Goal: Task Accomplishment & Management: Manage account settings

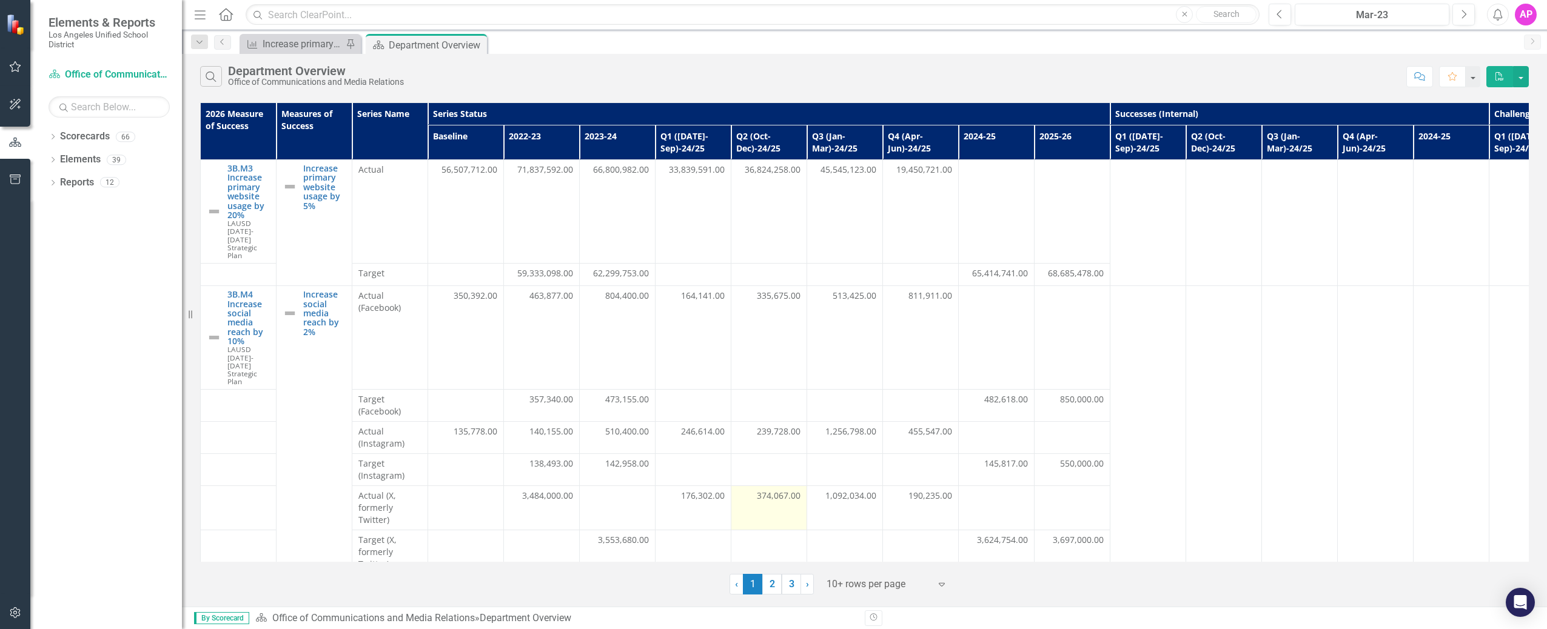
scroll to position [2, 0]
click at [791, 577] on link "3" at bounding box center [791, 584] width 19 height 21
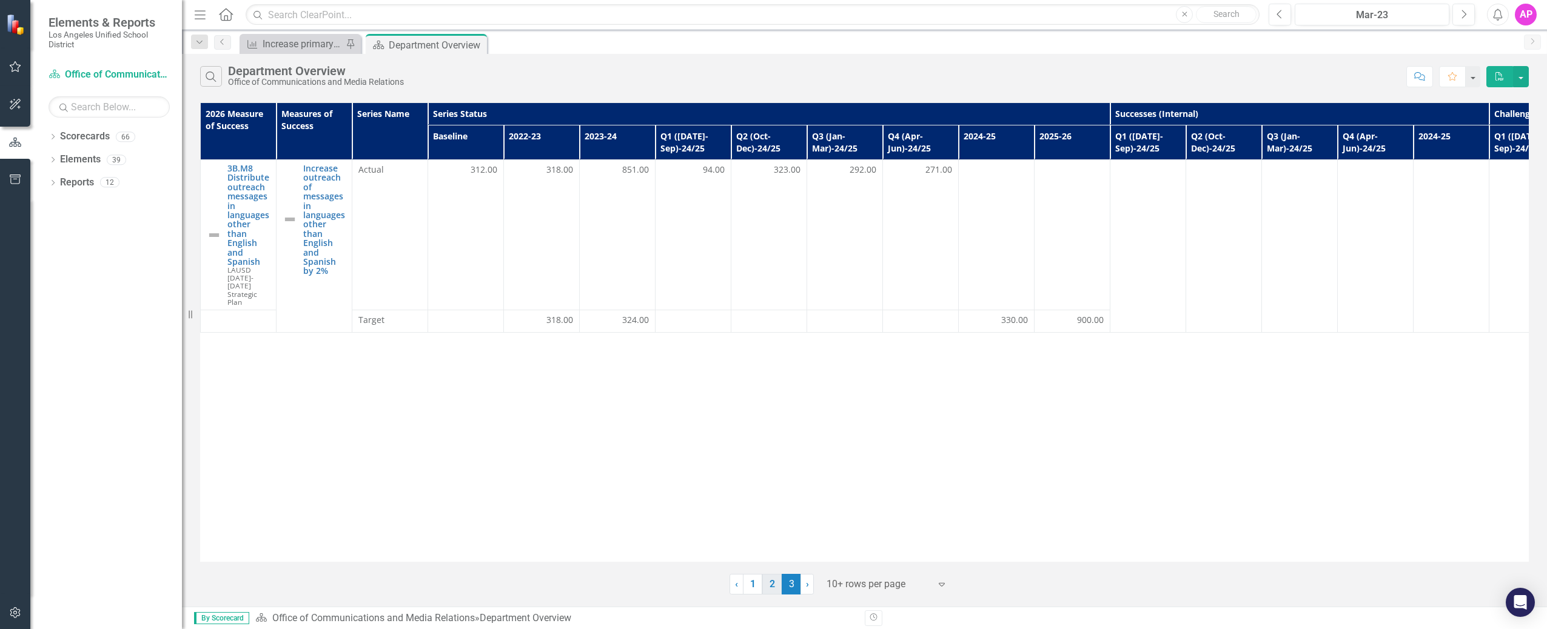
click at [777, 591] on link "2" at bounding box center [771, 584] width 19 height 21
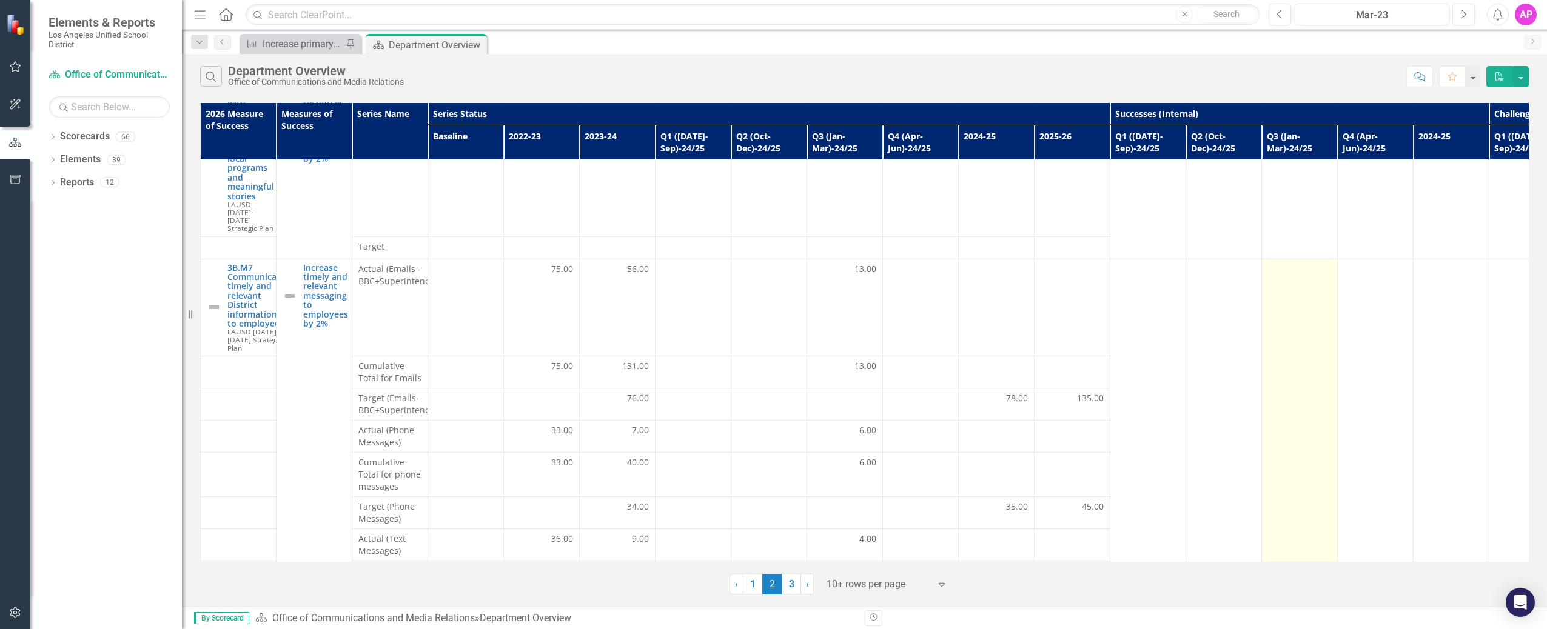
scroll to position [328, 0]
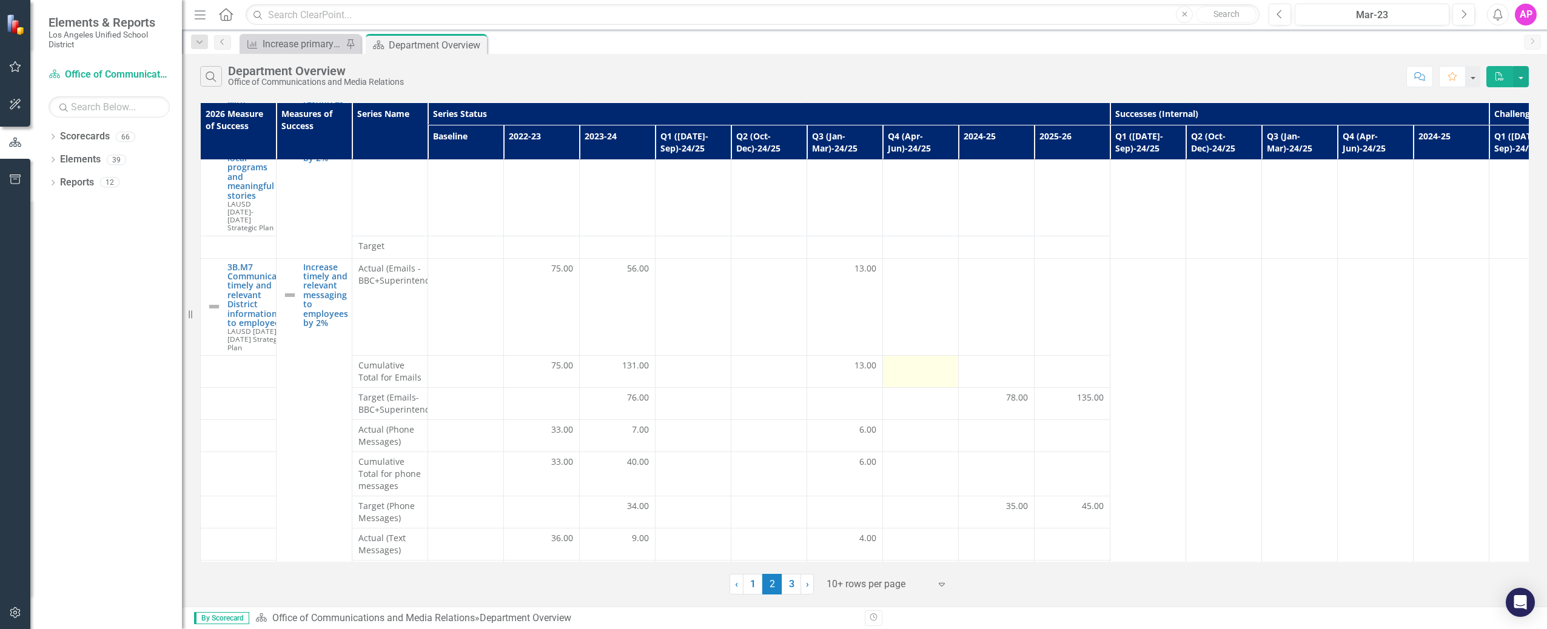
click at [922, 360] on div at bounding box center [920, 367] width 63 height 15
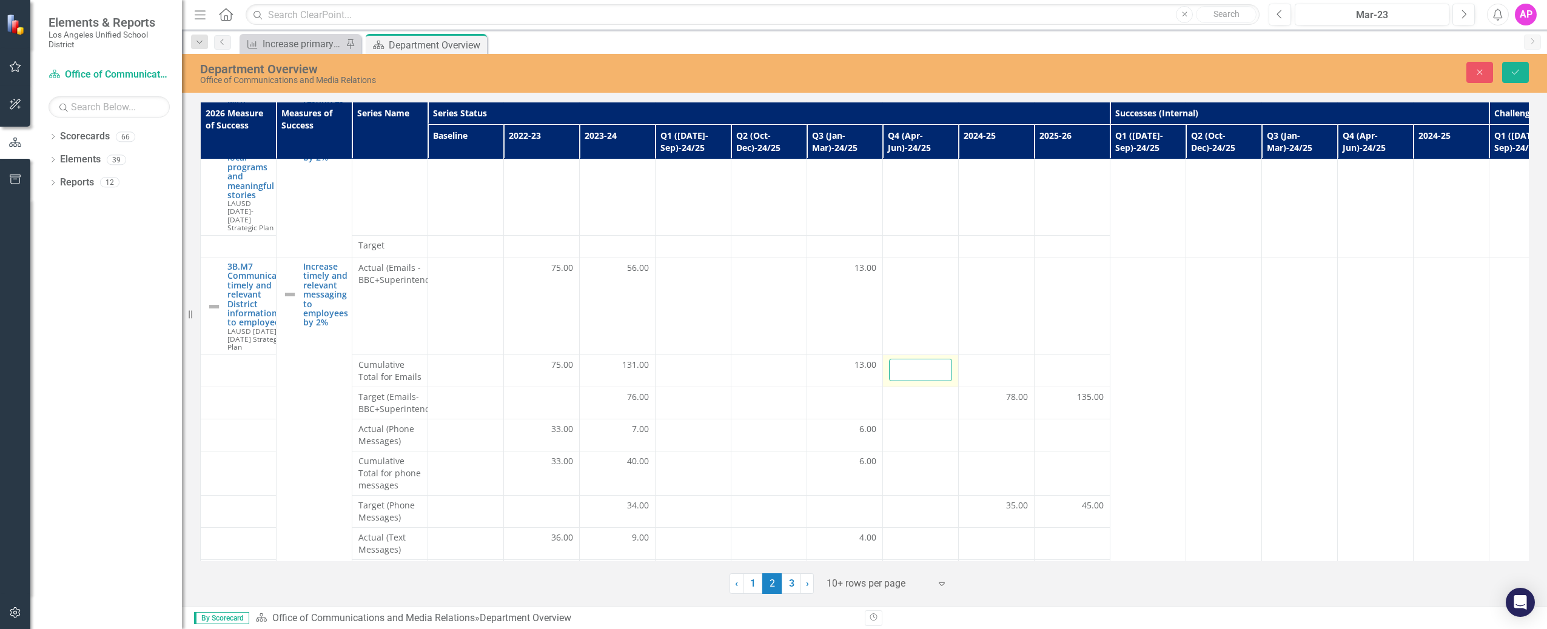
click at [919, 359] on input "number" at bounding box center [920, 370] width 63 height 22
type input "2"
click at [1507, 81] on button "Save" at bounding box center [1515, 72] width 27 height 21
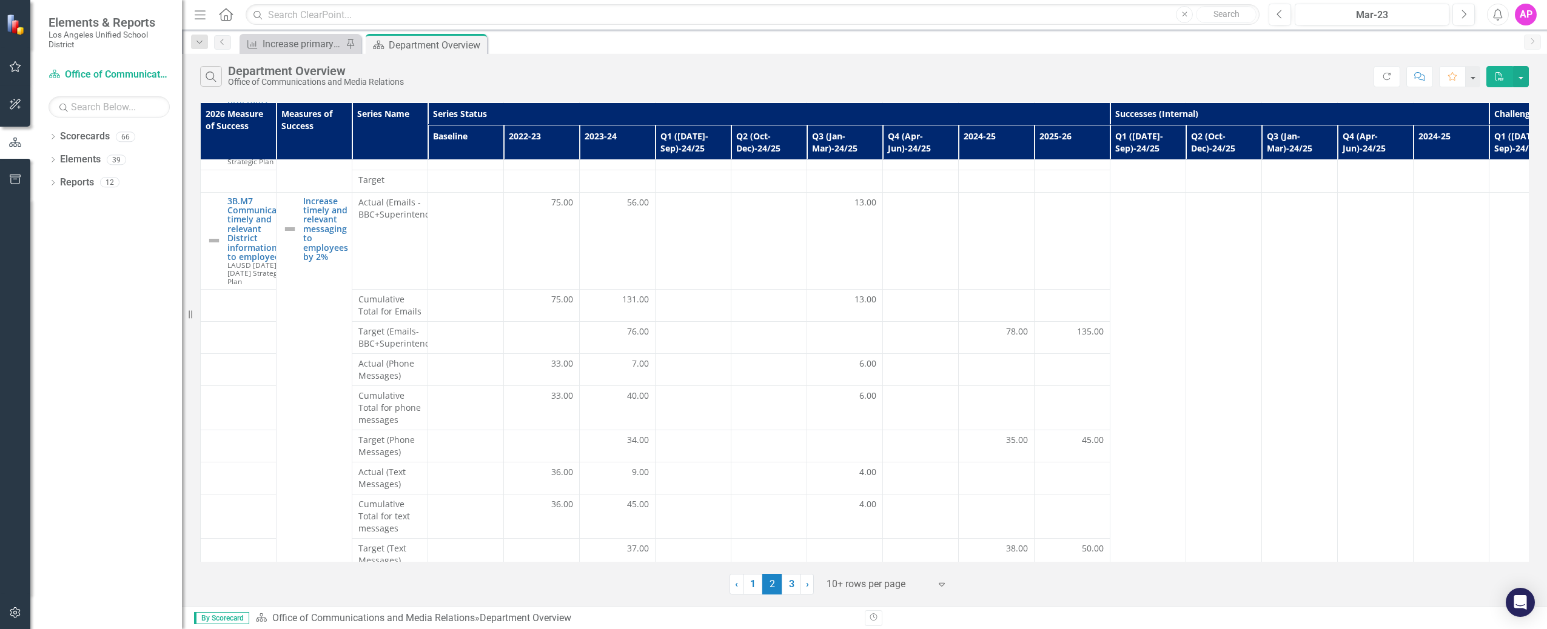
scroll to position [392, 0]
click at [925, 300] on td at bounding box center [921, 308] width 76 height 32
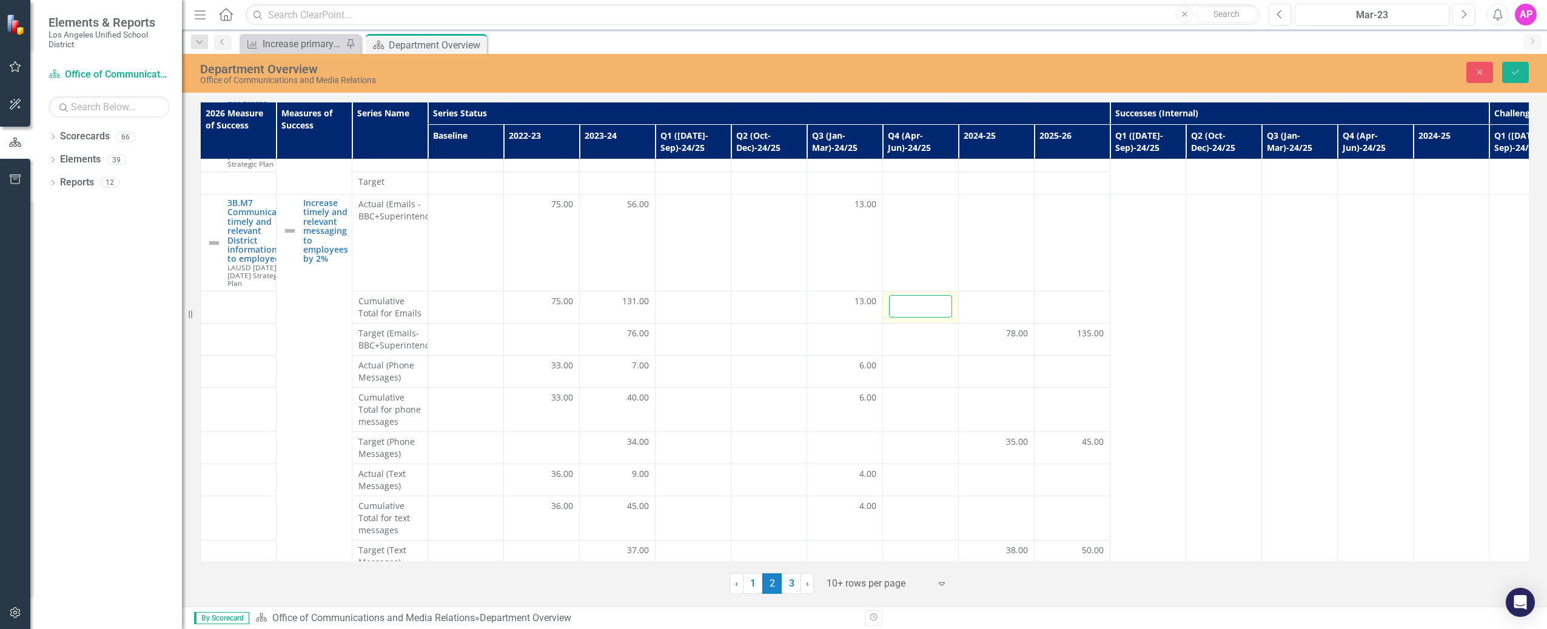
click at [911, 295] on input "number" at bounding box center [920, 306] width 63 height 22
type input "2"
click at [1506, 70] on button "Save" at bounding box center [1515, 72] width 27 height 21
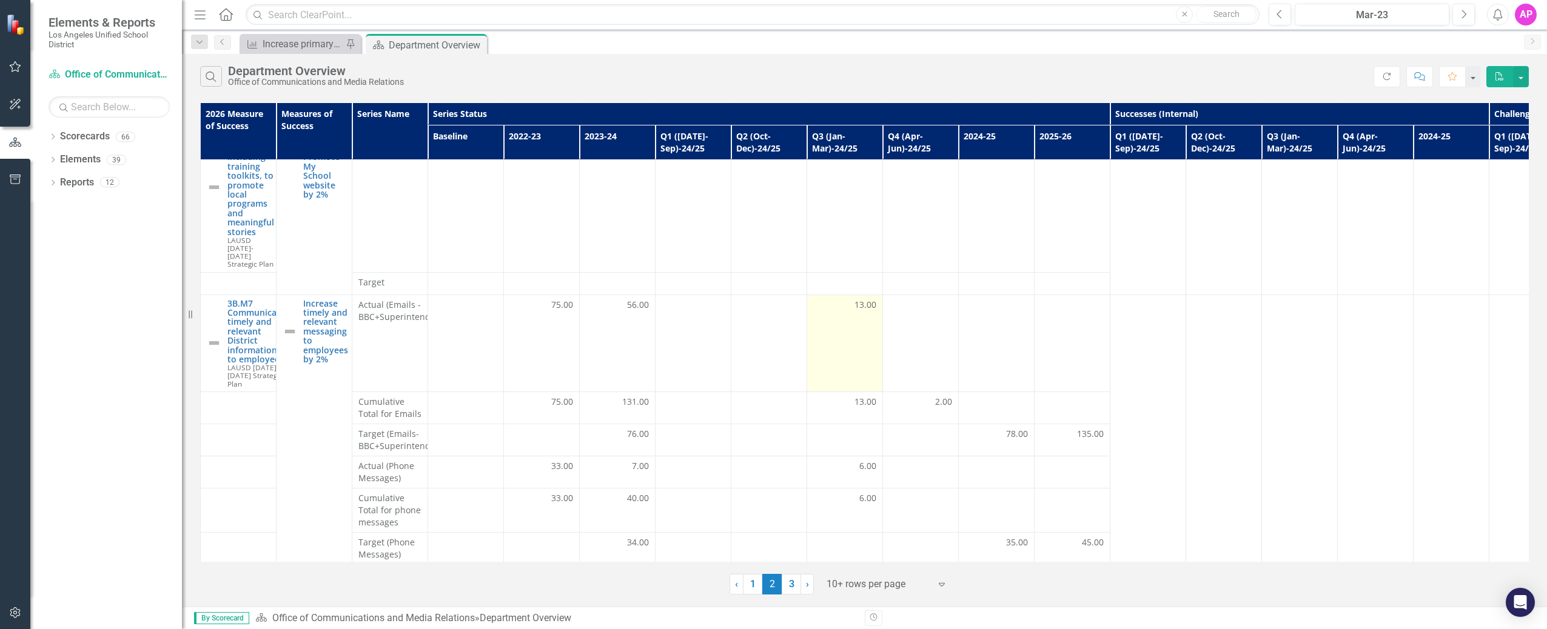
scroll to position [292, 0]
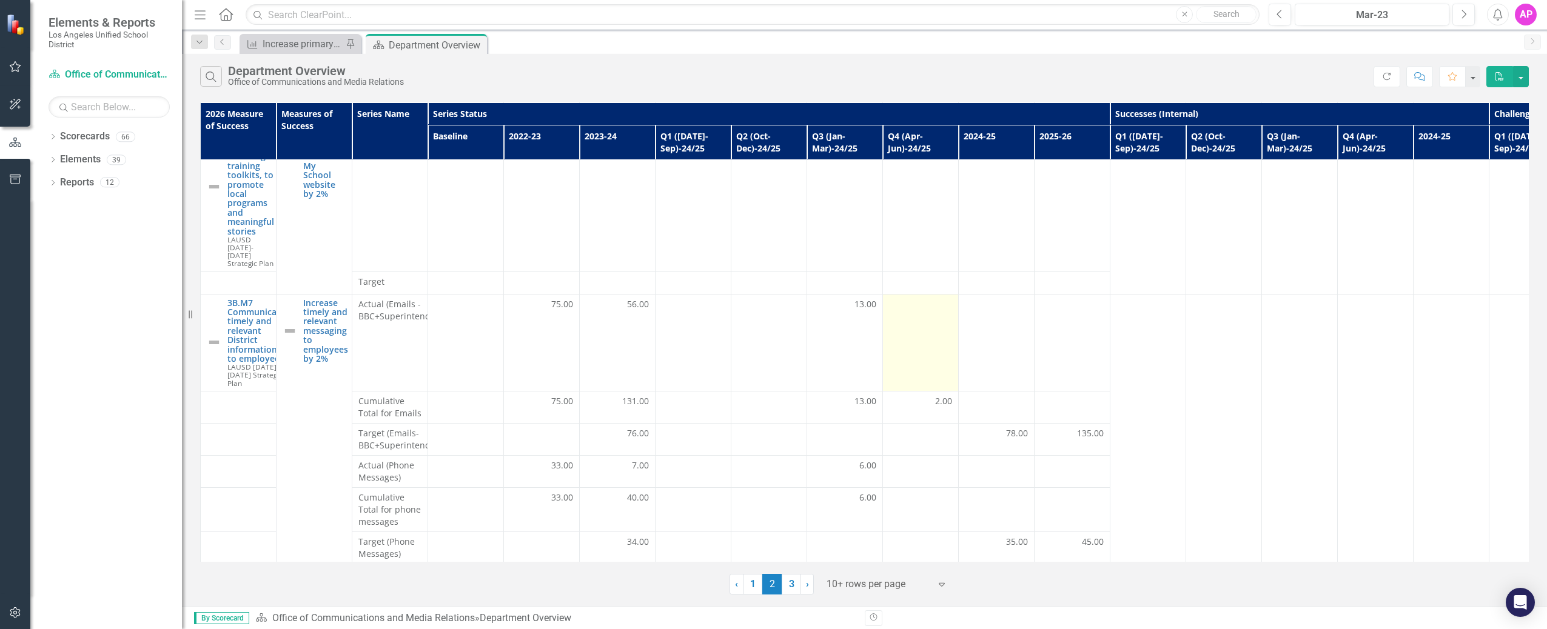
click at [931, 300] on td at bounding box center [921, 342] width 76 height 97
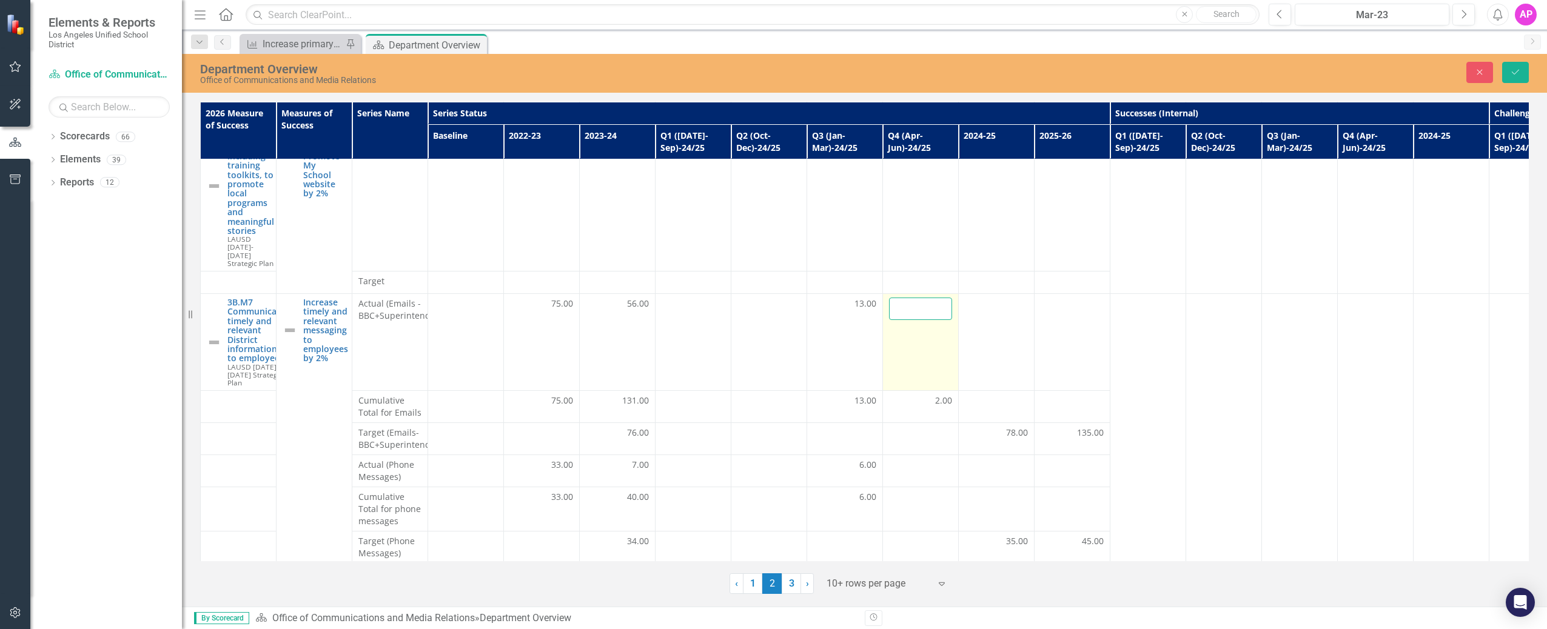
click at [923, 298] on input "number" at bounding box center [920, 309] width 63 height 22
type input "2"
click button "Save" at bounding box center [1515, 72] width 27 height 21
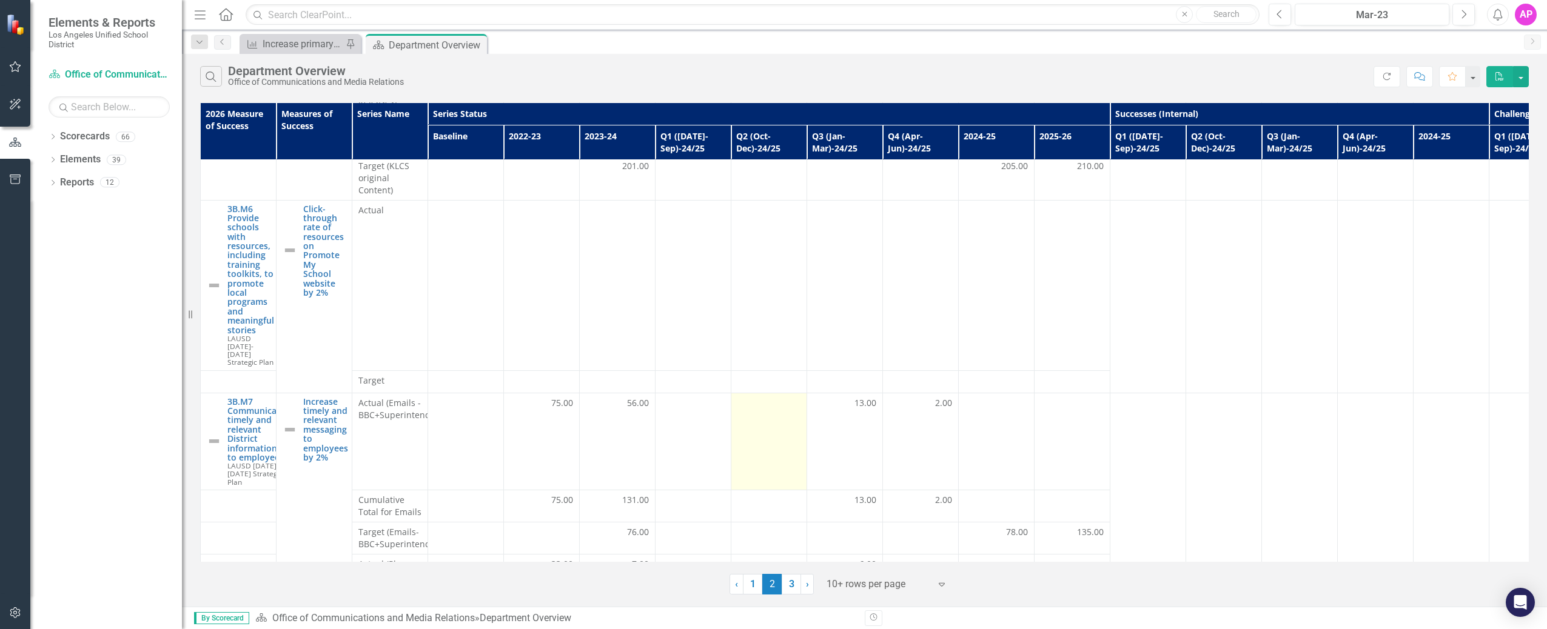
scroll to position [255, 0]
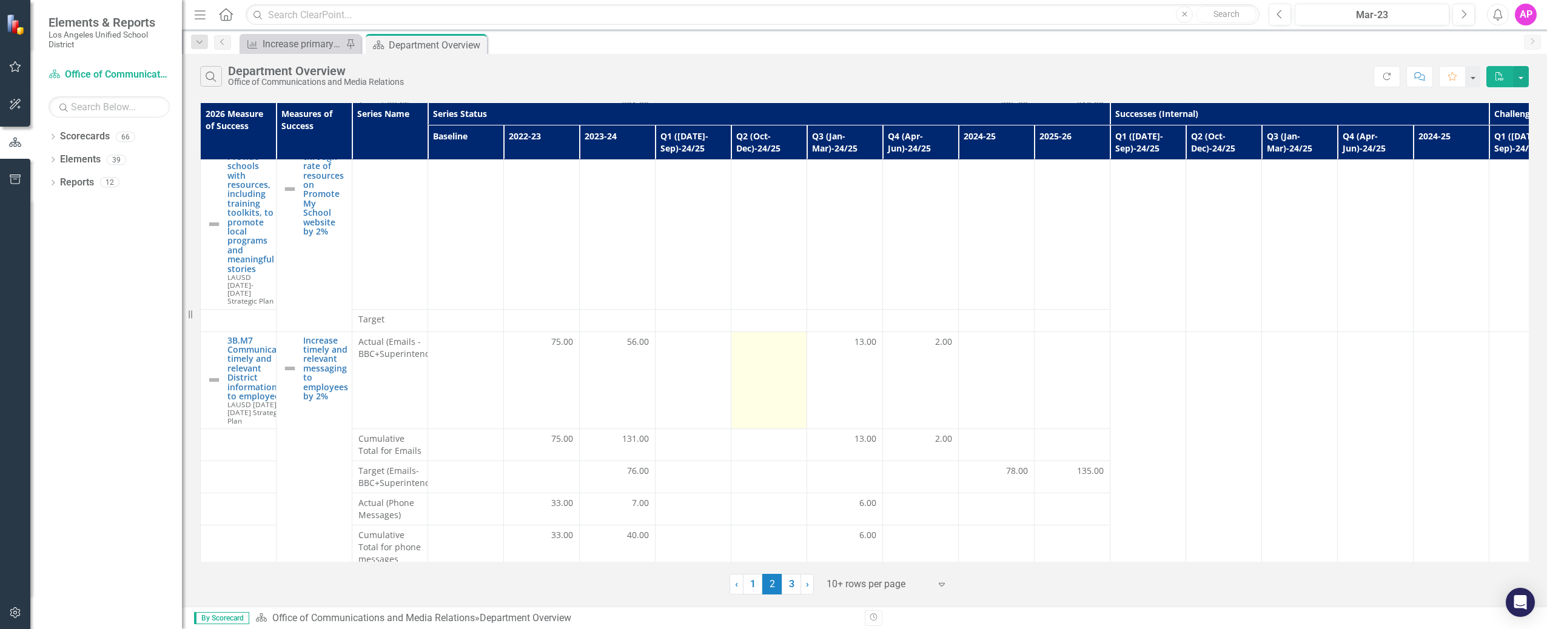
click at [760, 349] on td at bounding box center [769, 380] width 76 height 97
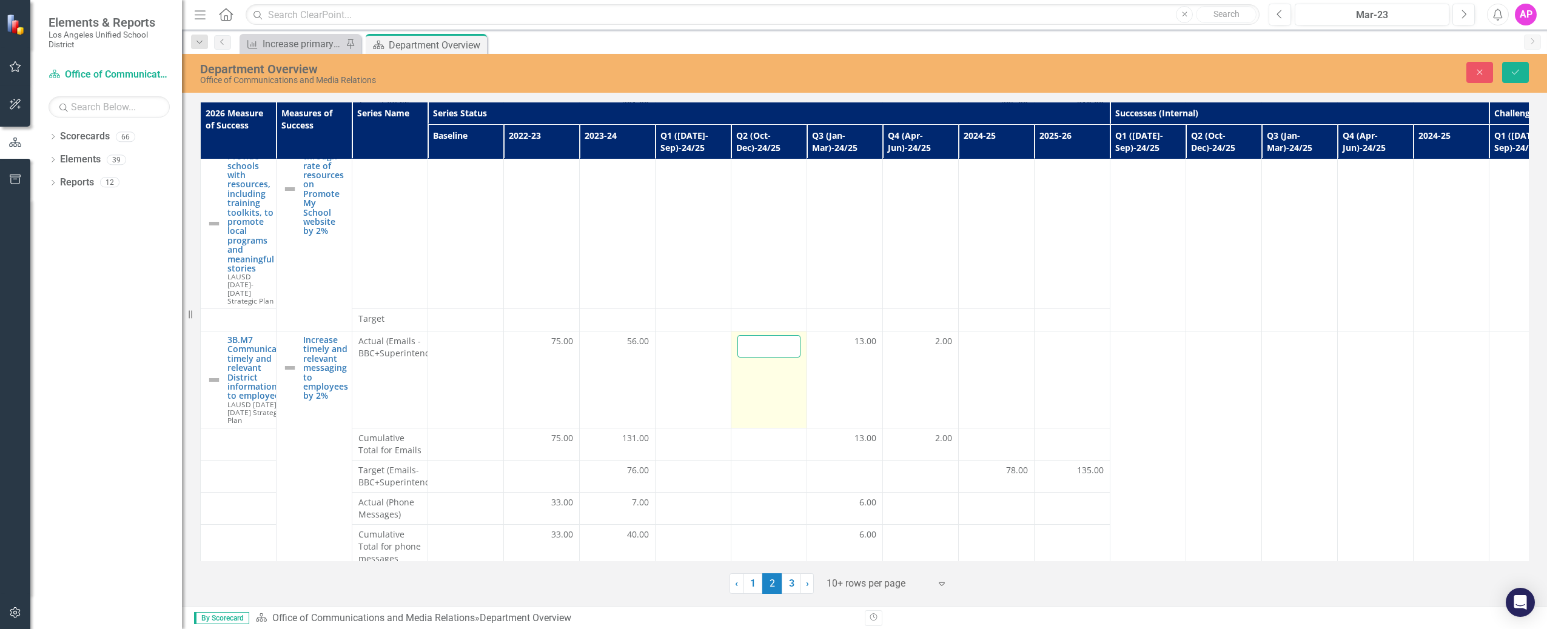
click at [762, 337] on input "number" at bounding box center [768, 346] width 63 height 22
type input "14"
click at [1520, 71] on icon "Save" at bounding box center [1515, 72] width 11 height 8
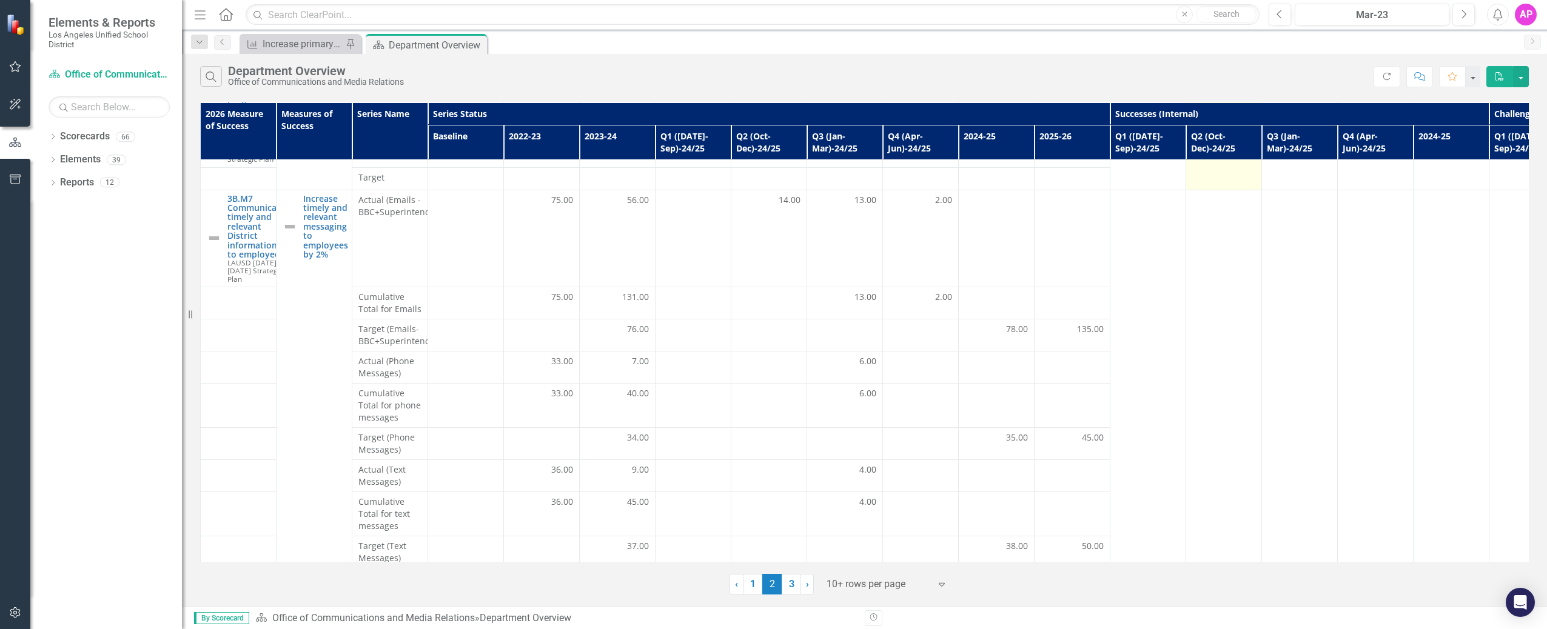
scroll to position [394, 0]
click at [696, 209] on td at bounding box center [693, 240] width 76 height 97
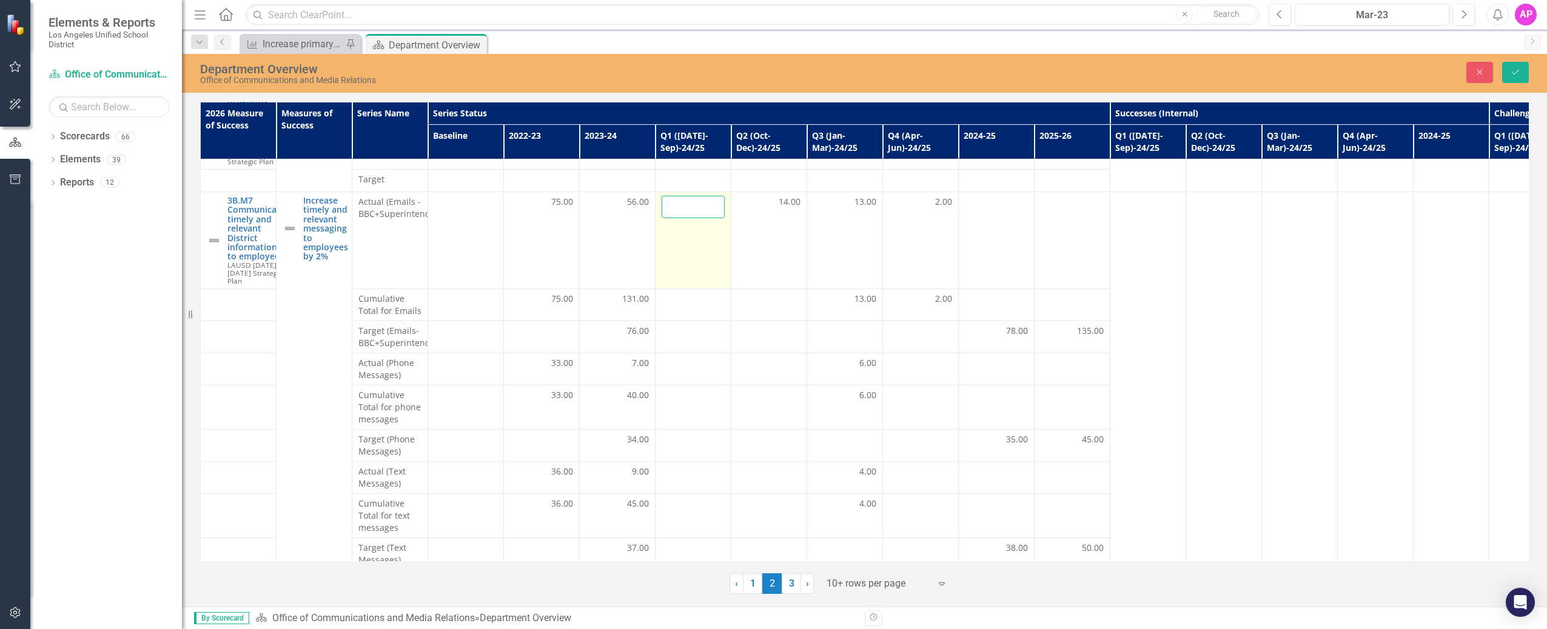
click at [678, 196] on input "number" at bounding box center [693, 207] width 63 height 22
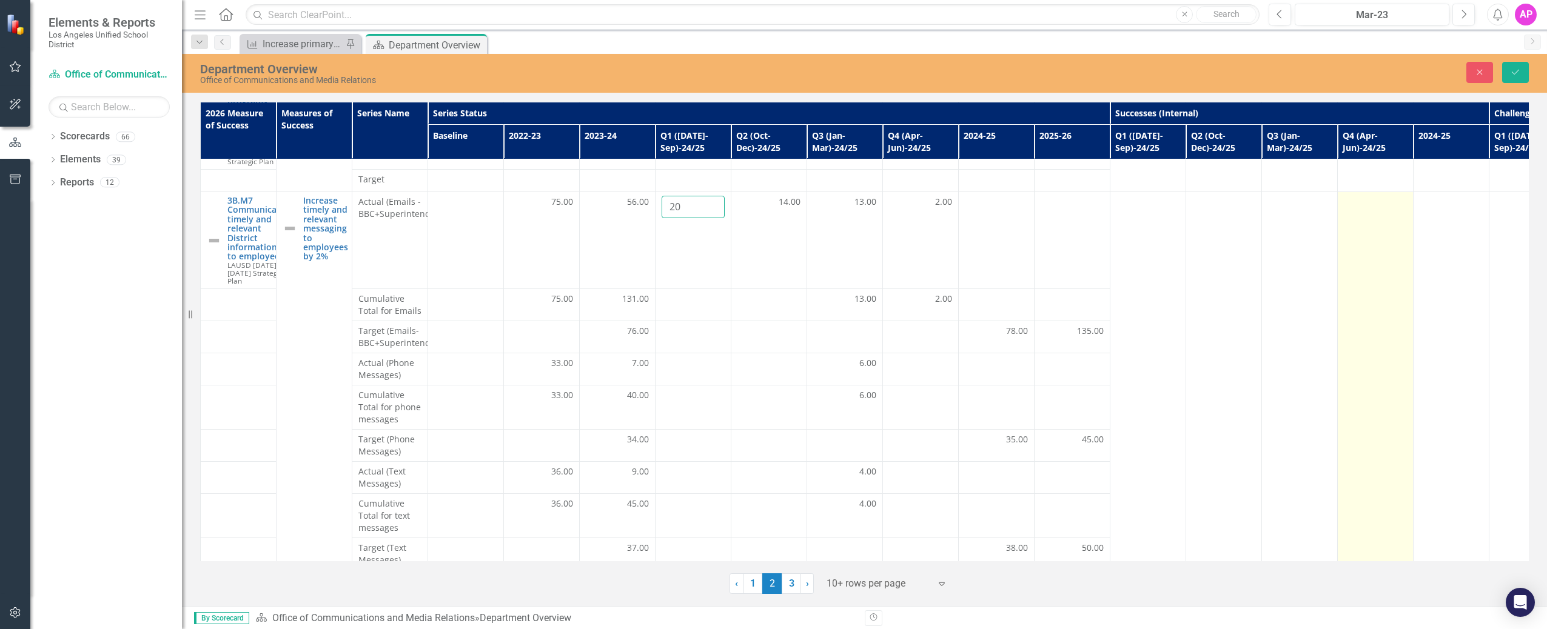
type input "20"
click button "Save" at bounding box center [1515, 72] width 27 height 21
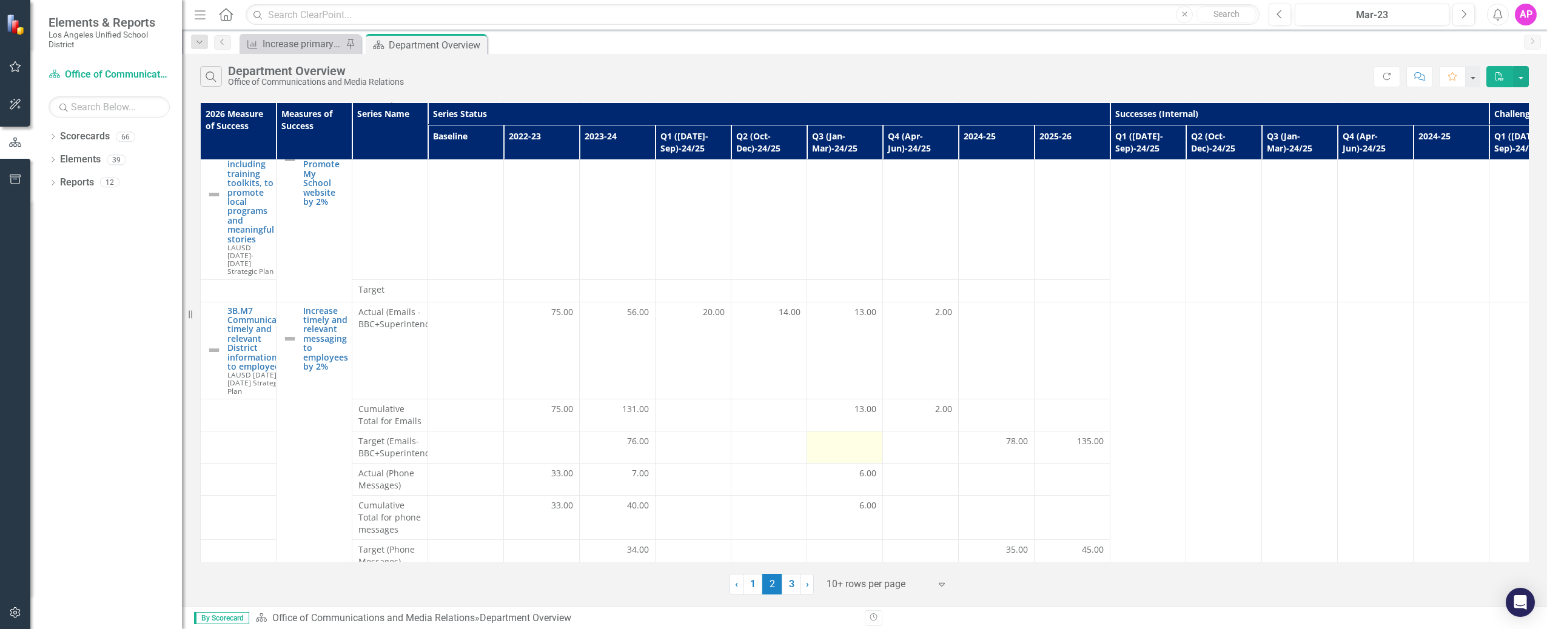
scroll to position [397, 0]
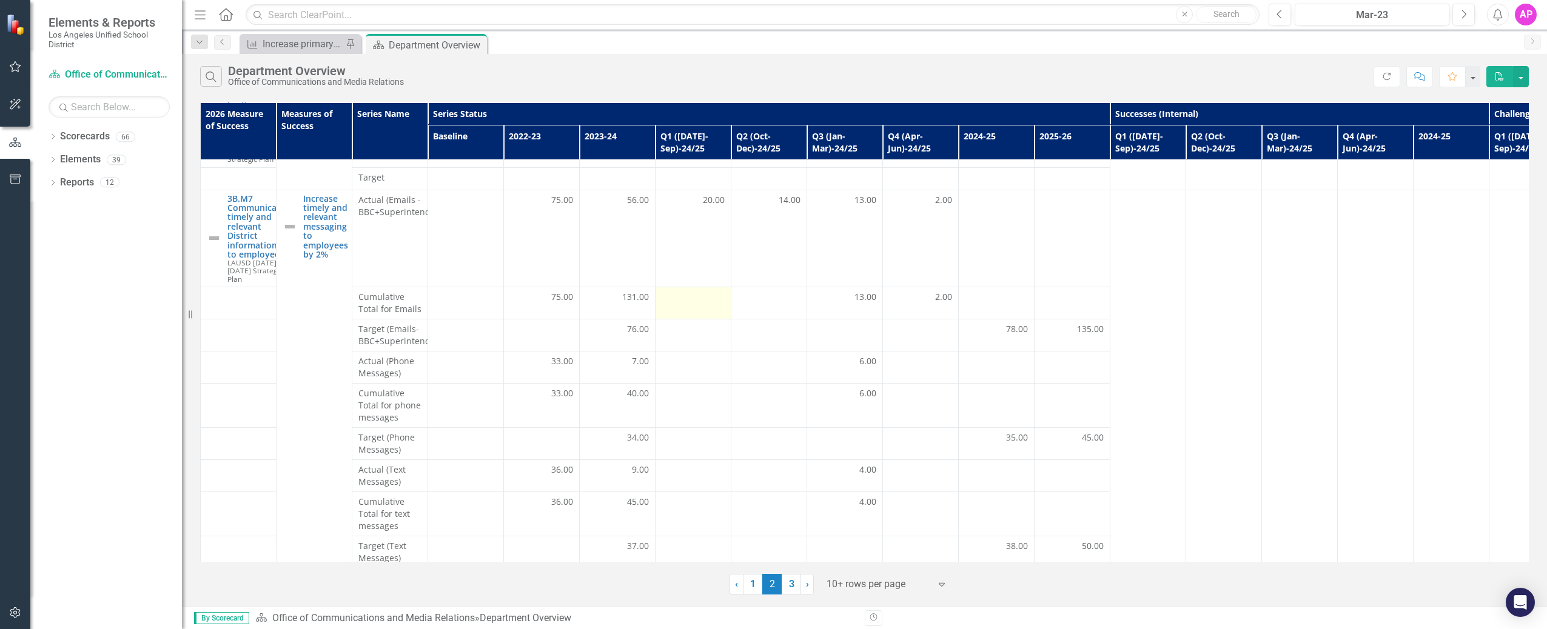
click at [696, 290] on td at bounding box center [693, 303] width 76 height 32
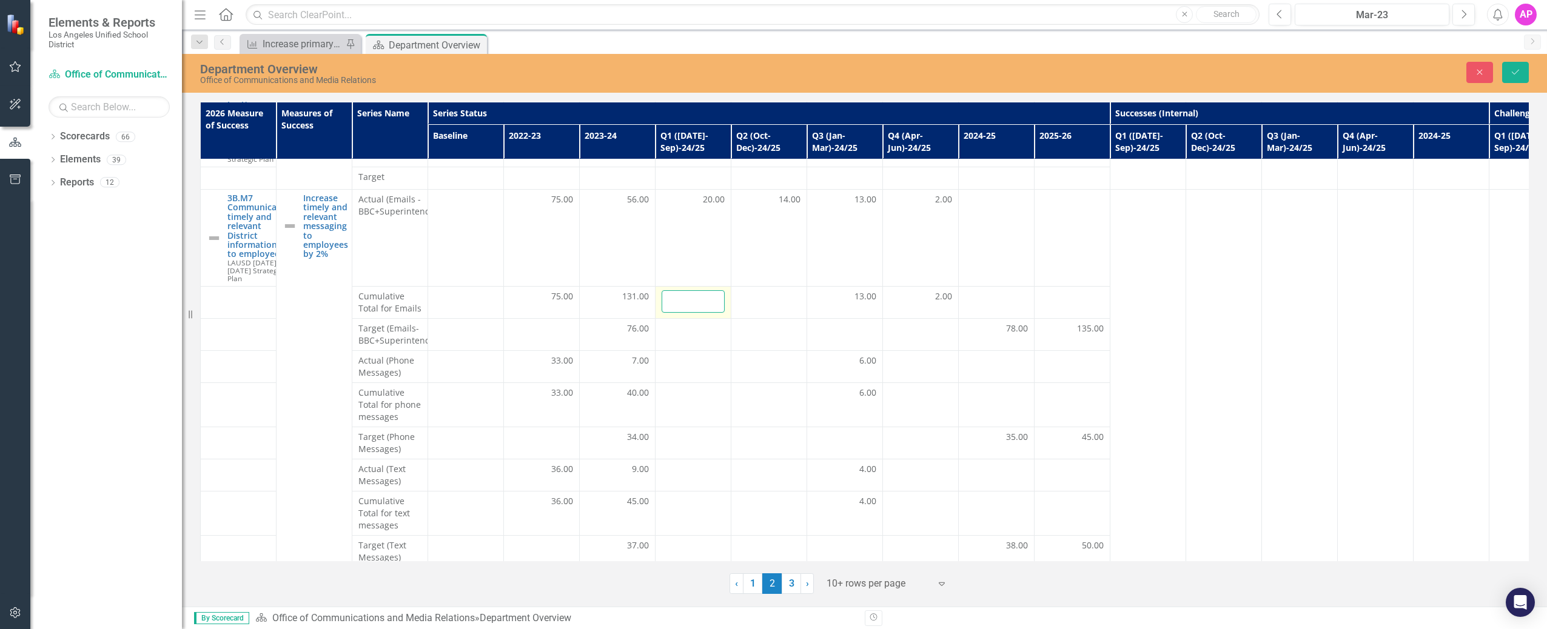
click at [699, 290] on input "number" at bounding box center [693, 301] width 63 height 22
type input "20"
click button "Save" at bounding box center [1515, 72] width 27 height 21
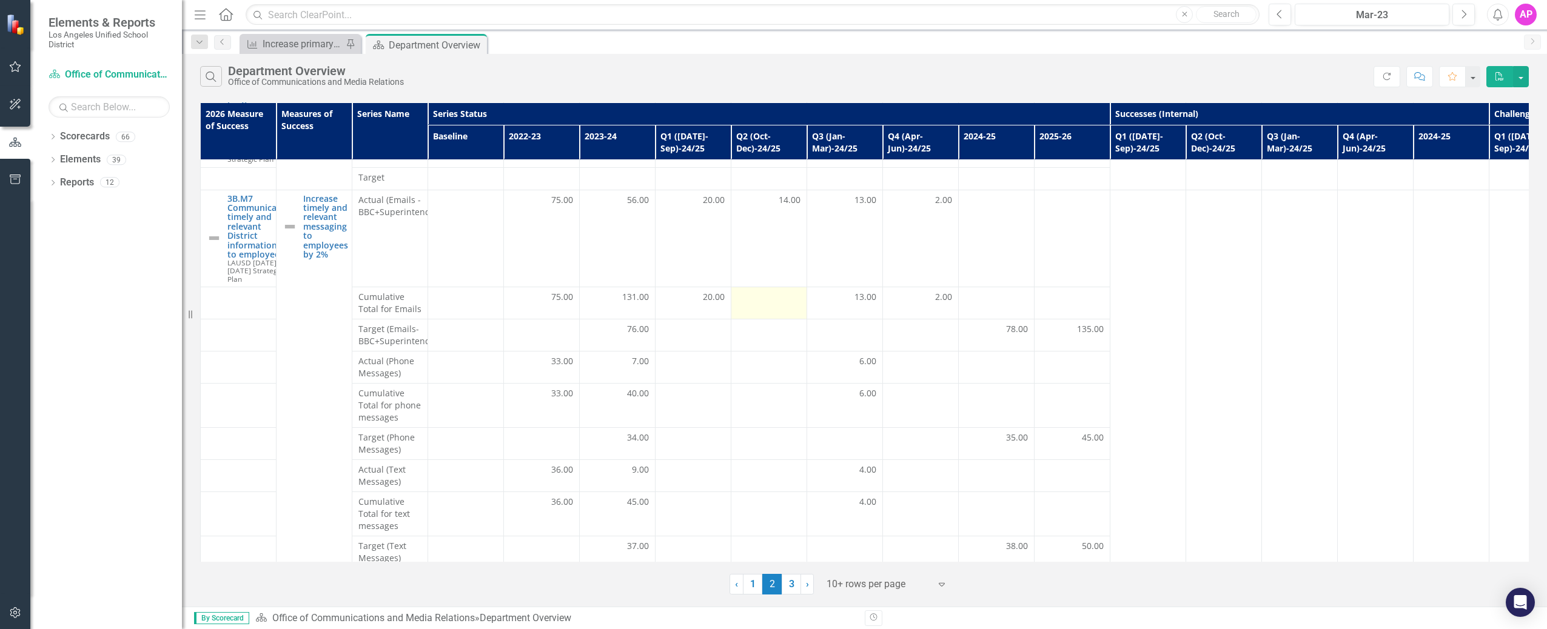
click at [770, 291] on div at bounding box center [768, 298] width 63 height 15
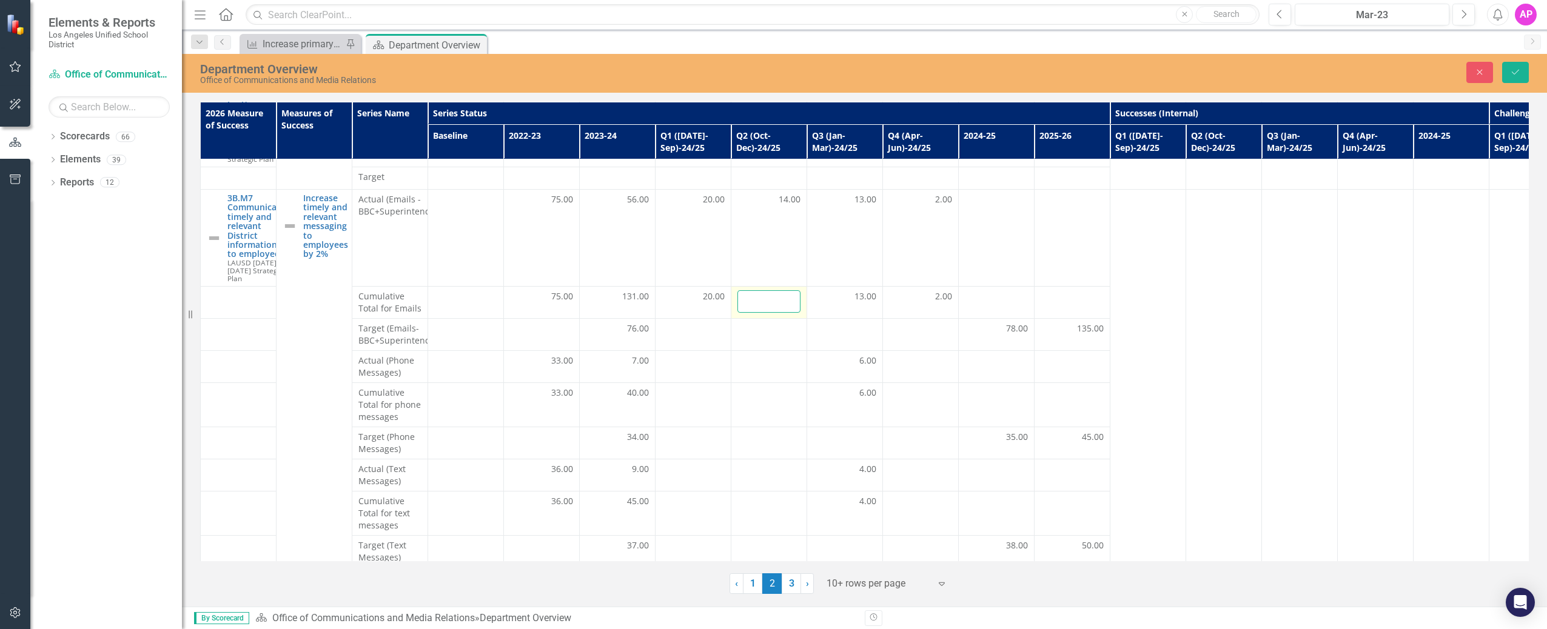
click at [770, 290] on input "number" at bounding box center [768, 301] width 63 height 22
type input "14"
click button "Save" at bounding box center [1515, 72] width 27 height 21
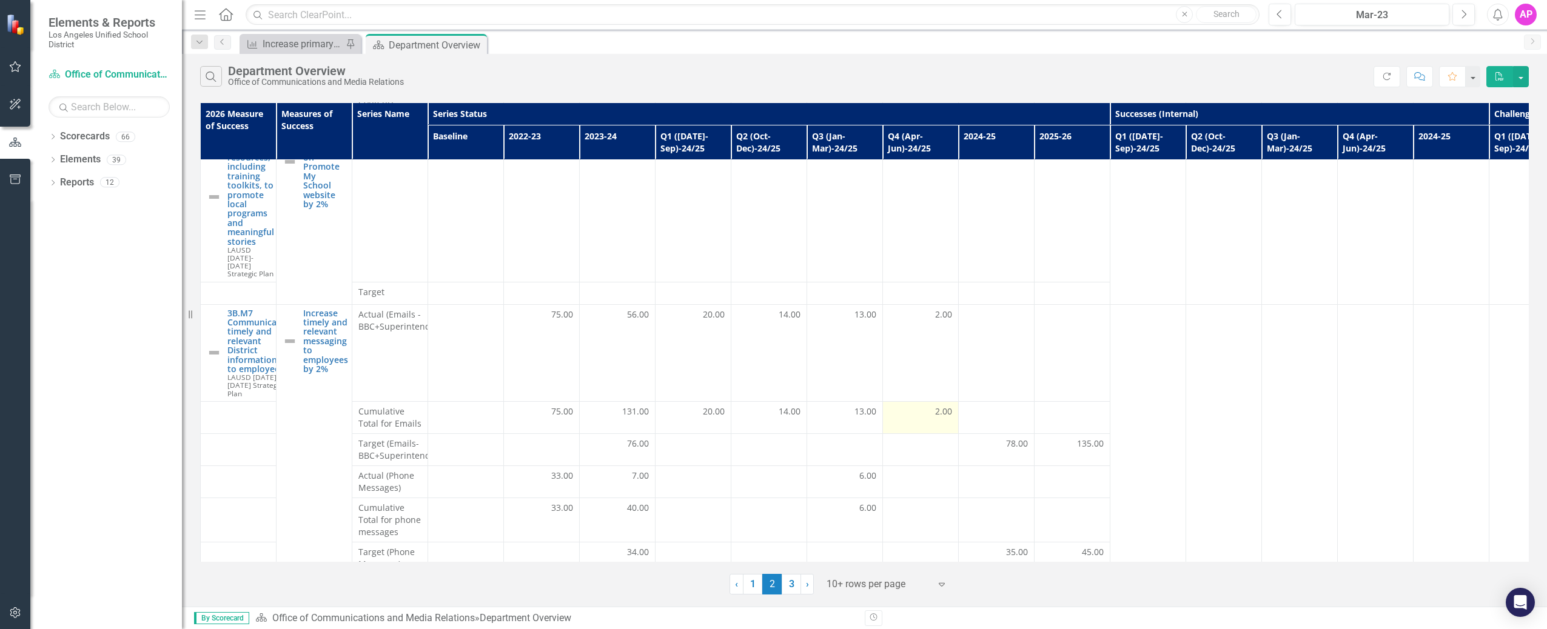
scroll to position [0, 0]
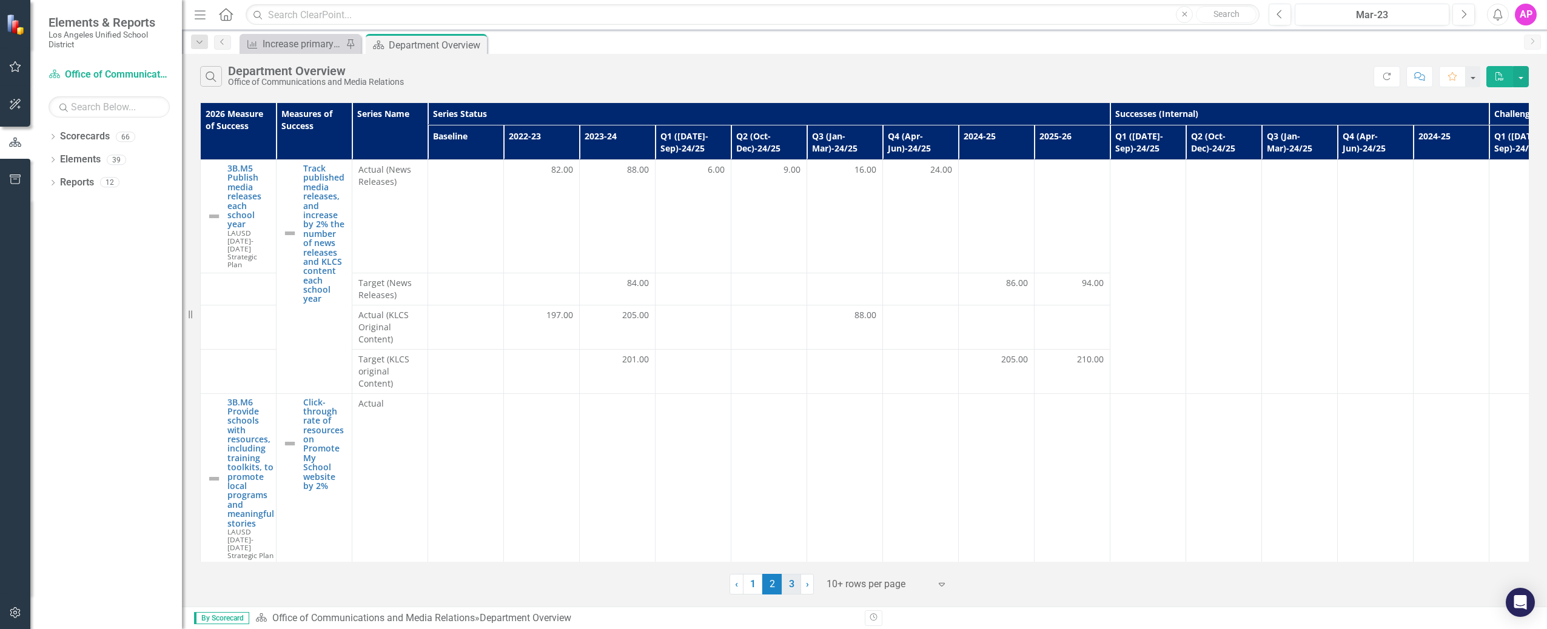
click at [796, 579] on link "3" at bounding box center [791, 584] width 19 height 21
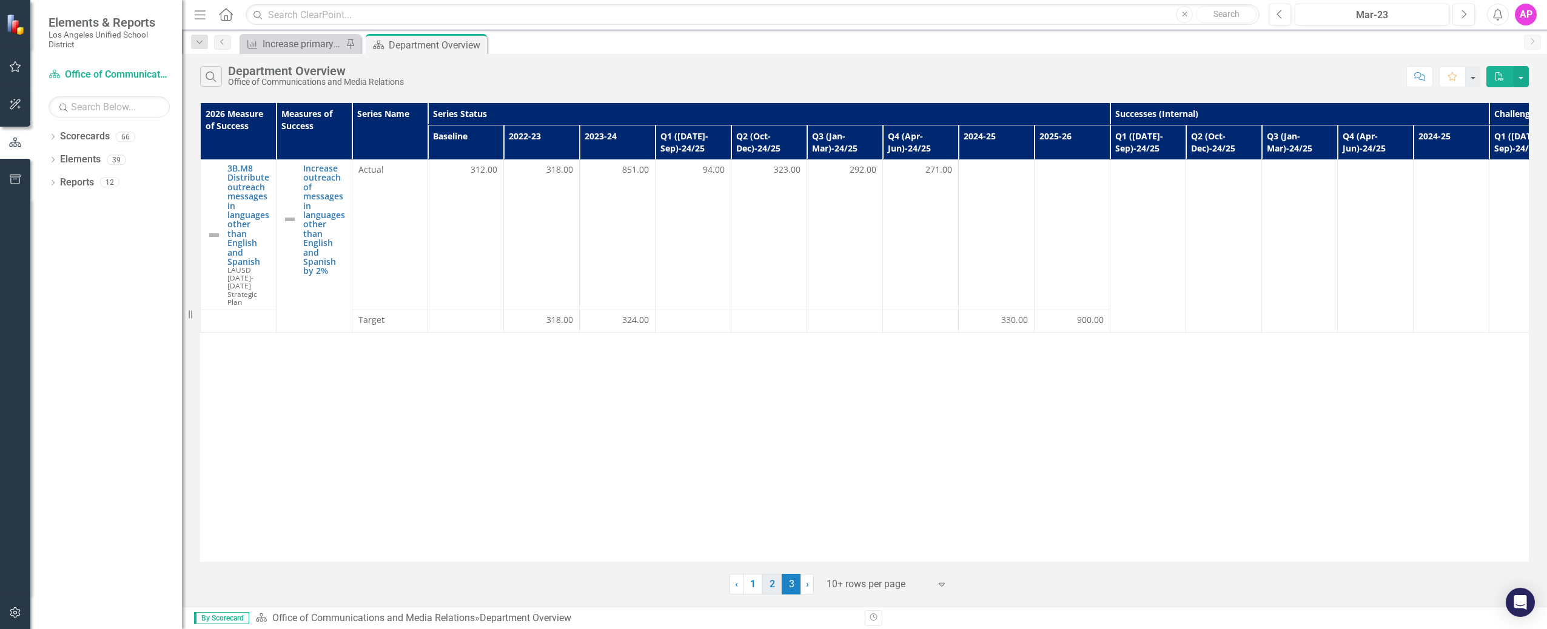
click at [768, 591] on link "2" at bounding box center [771, 584] width 19 height 21
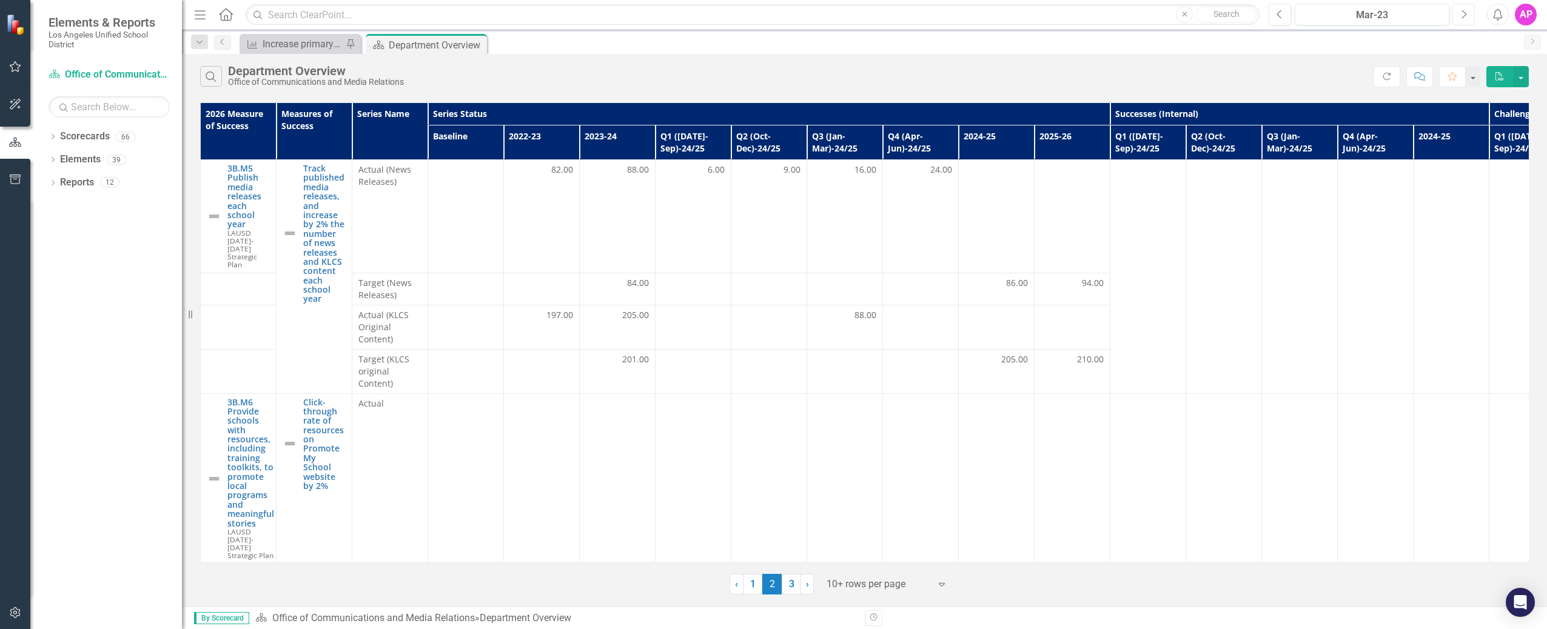
click at [1466, 19] on button "Next" at bounding box center [1463, 15] width 22 height 22
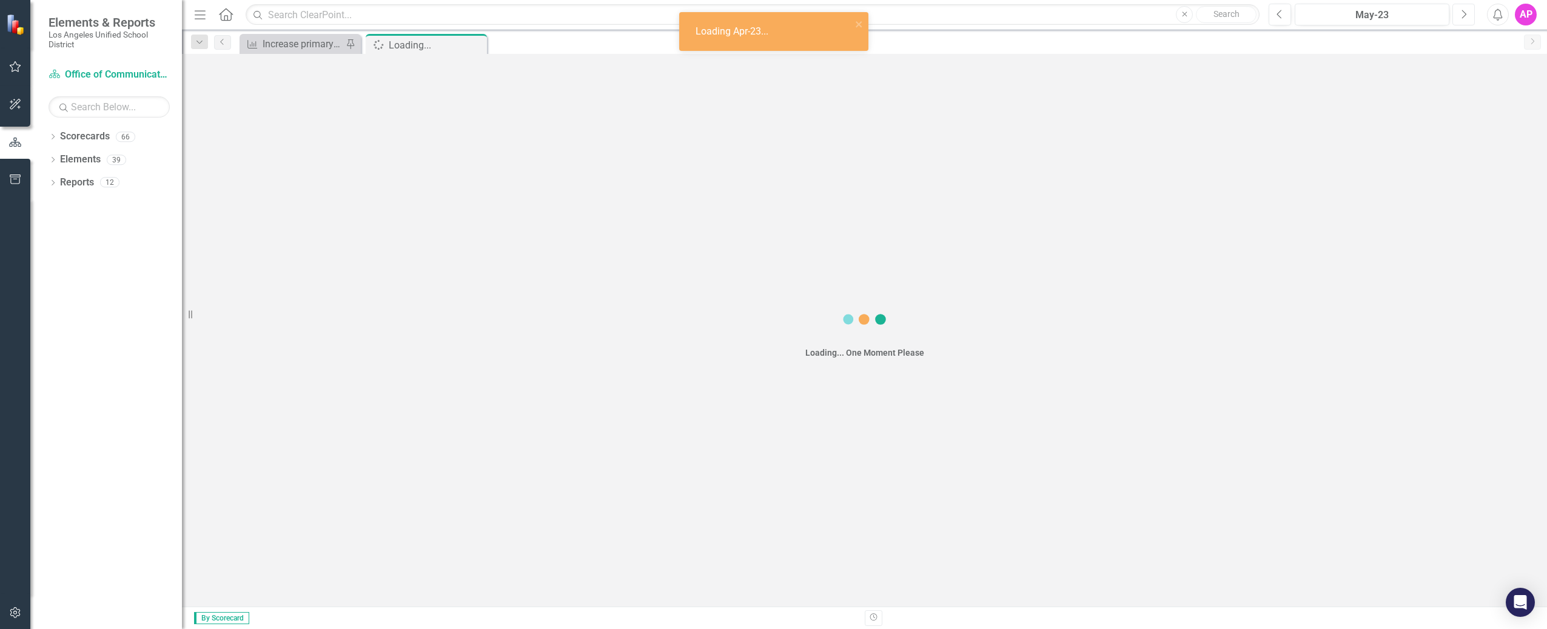
click at [1466, 19] on button "Next" at bounding box center [1463, 15] width 22 height 22
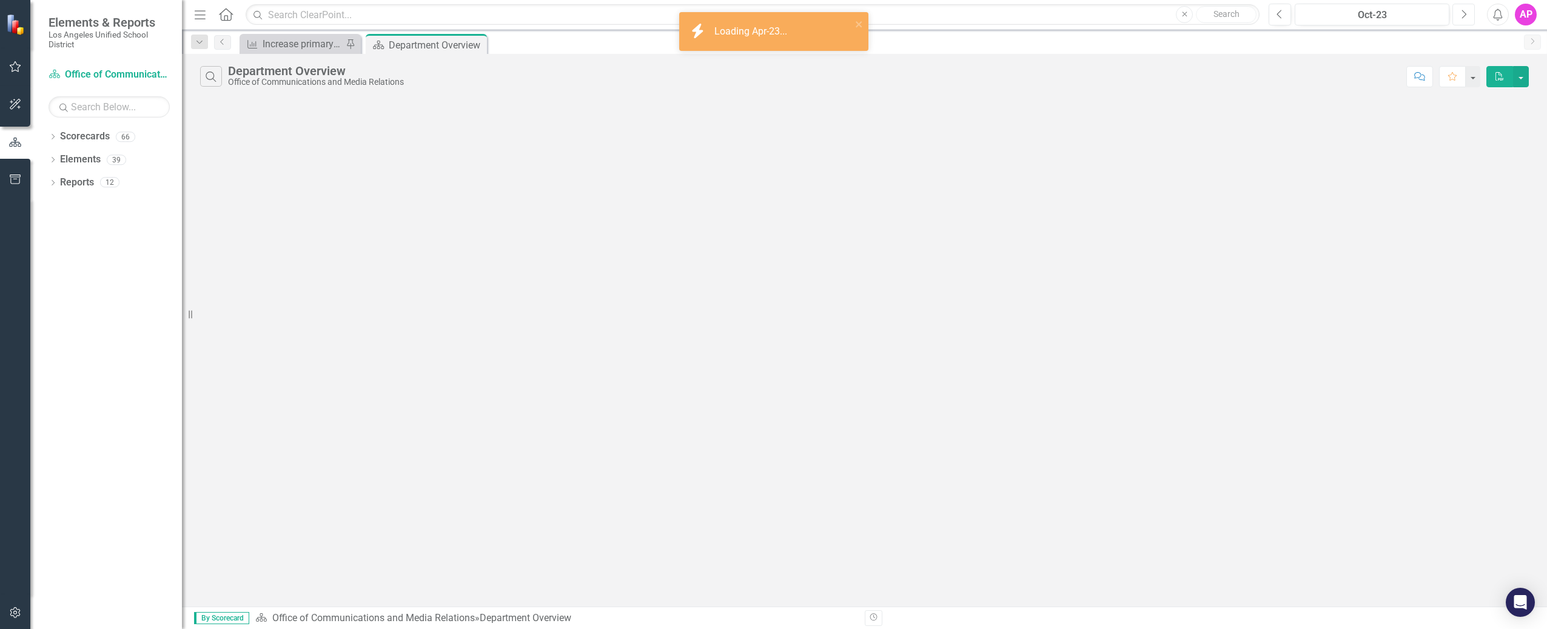
click at [1466, 19] on button "Next" at bounding box center [1463, 15] width 22 height 22
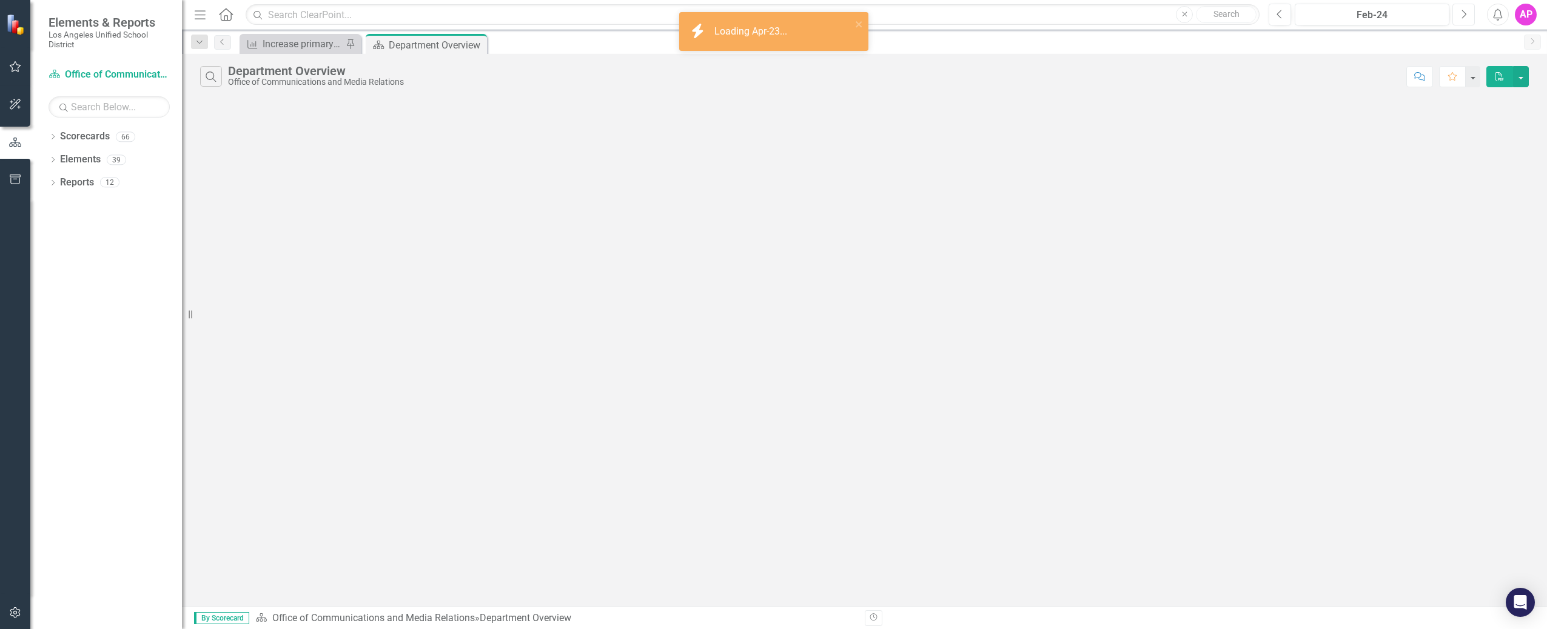
click at [1466, 19] on button "Next" at bounding box center [1463, 15] width 22 height 22
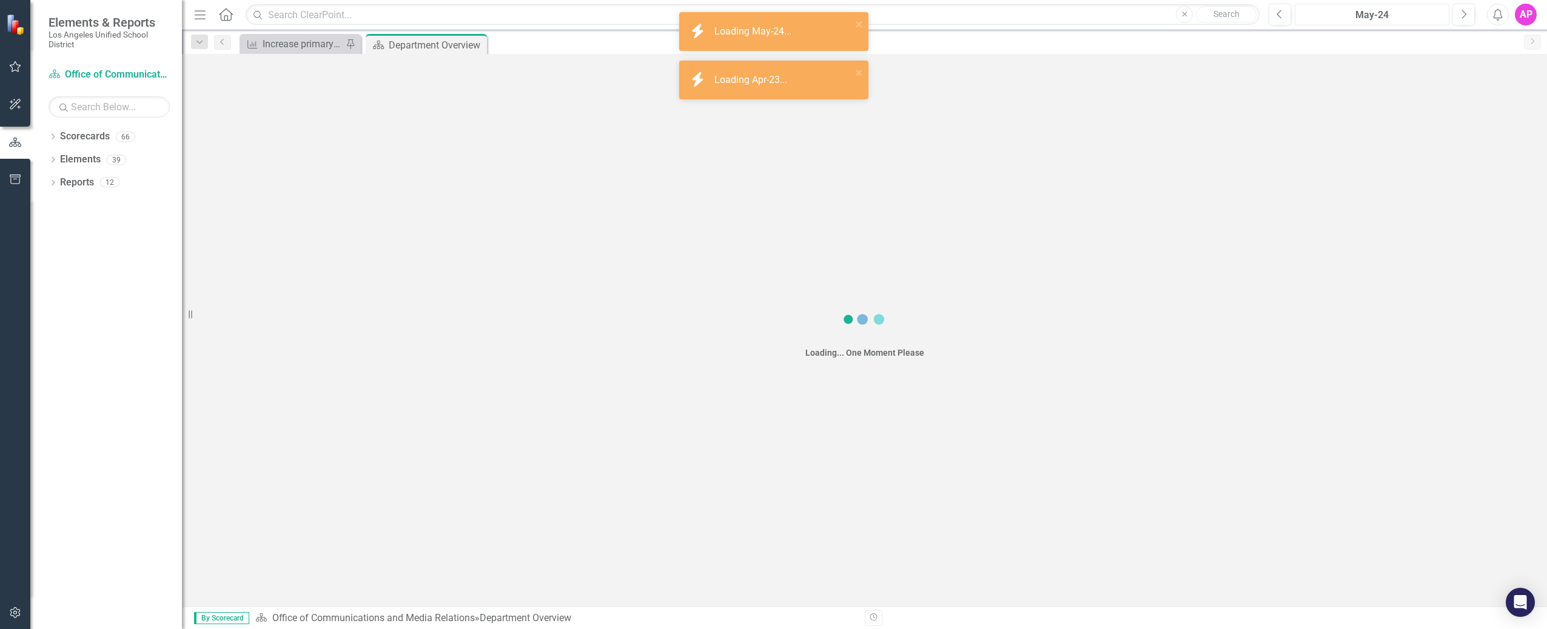
click at [1386, 15] on div "May-24" at bounding box center [1372, 15] width 146 height 15
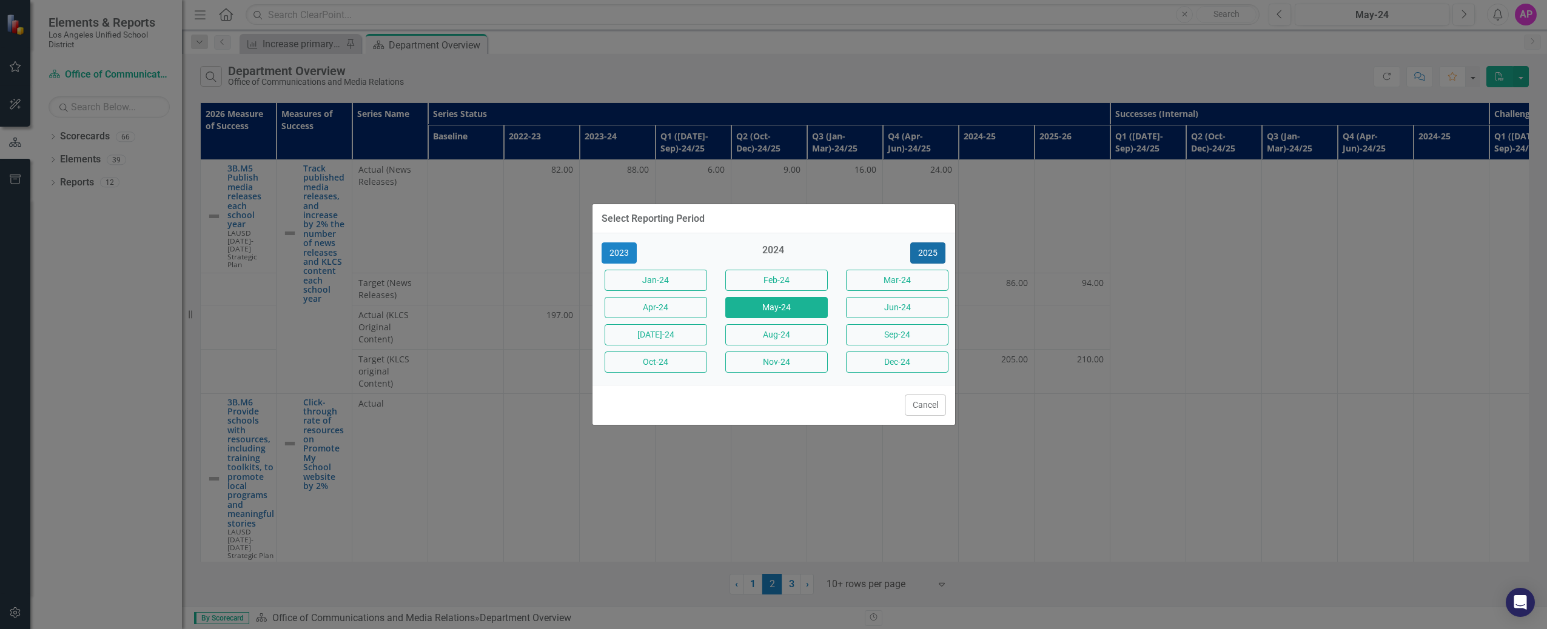
click at [919, 255] on button "2025" at bounding box center [927, 253] width 35 height 21
click at [921, 255] on button "2026" at bounding box center [927, 253] width 35 height 21
click at [624, 258] on button "2025" at bounding box center [619, 253] width 35 height 21
click at [756, 339] on button "Aug-25" at bounding box center [776, 334] width 102 height 21
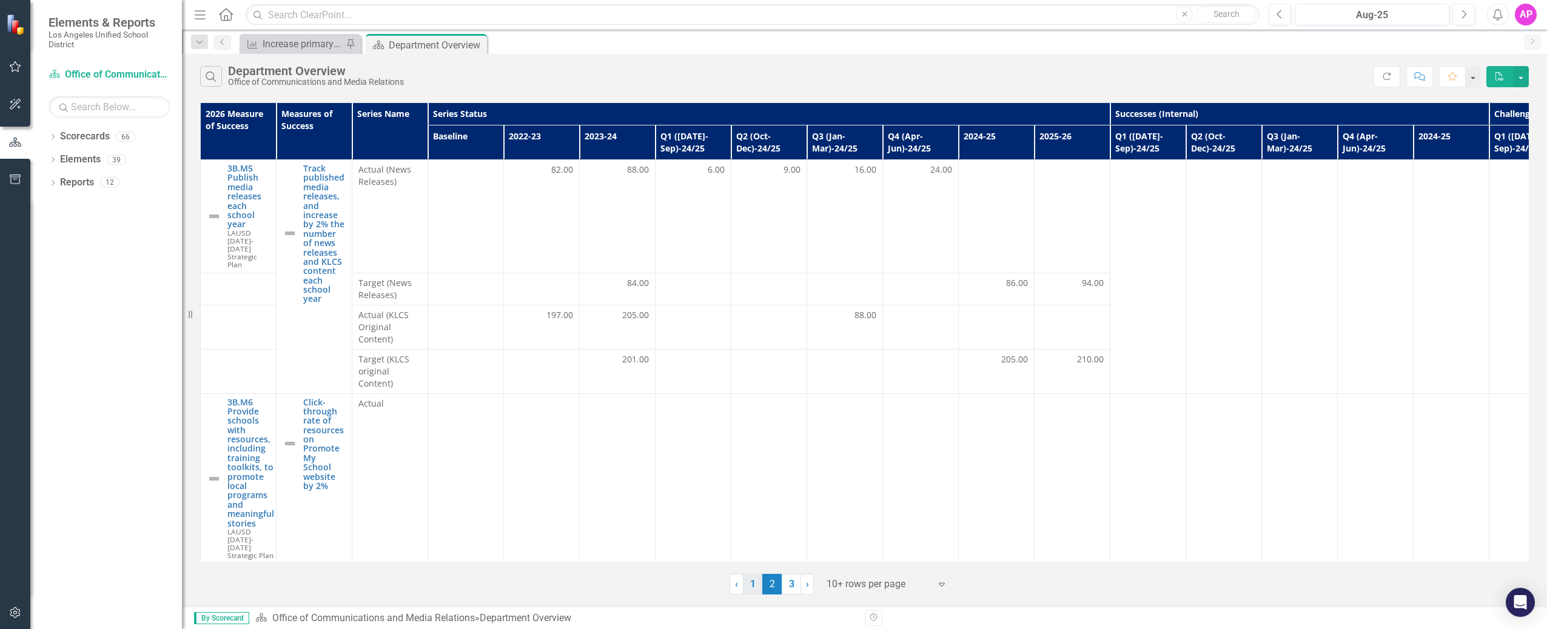
click at [751, 586] on link "1" at bounding box center [752, 584] width 19 height 21
